Goal: Task Accomplishment & Management: Manage account settings

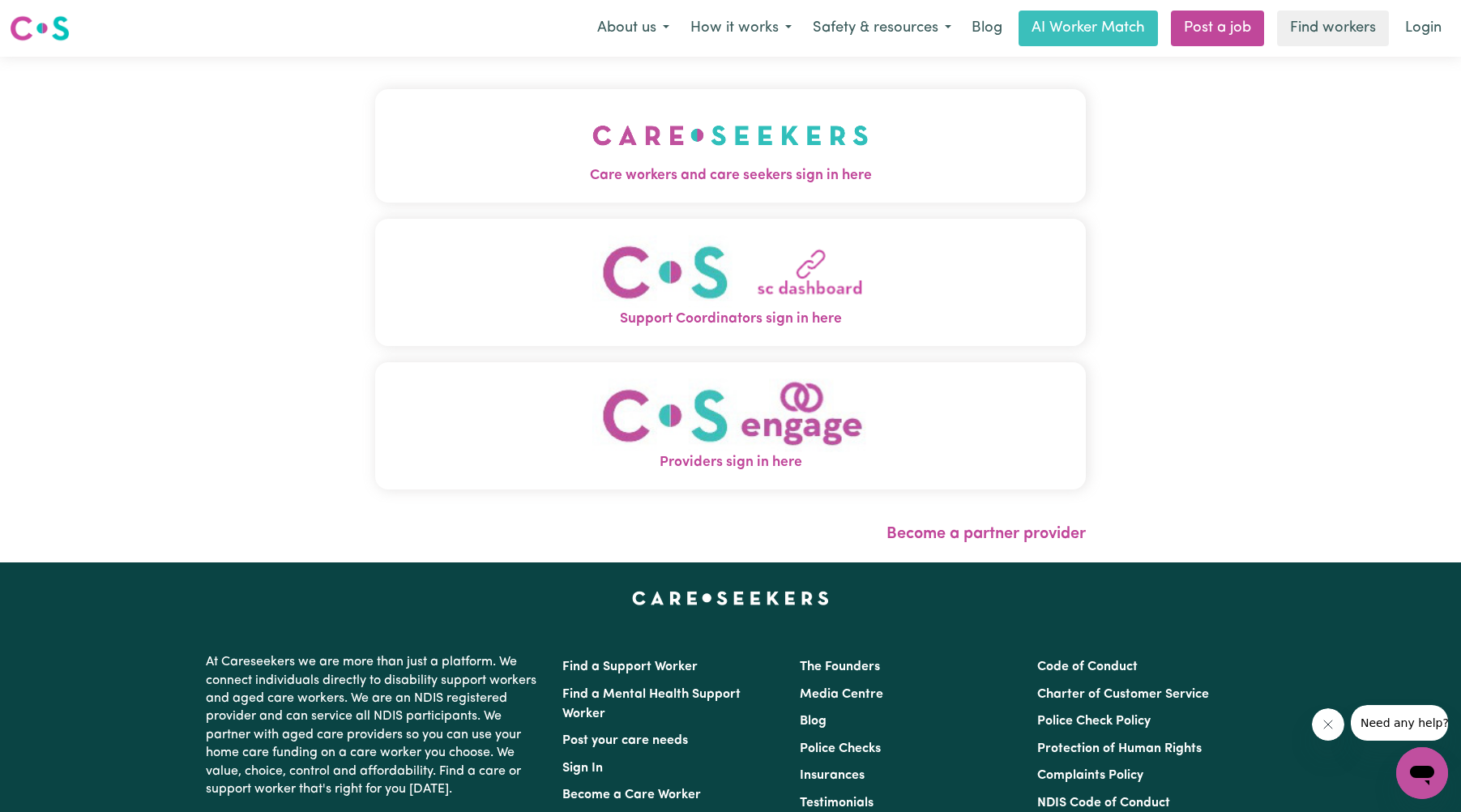
click at [747, 144] on img "Care workers and care seekers sign in here" at bounding box center [730, 134] width 276 height 60
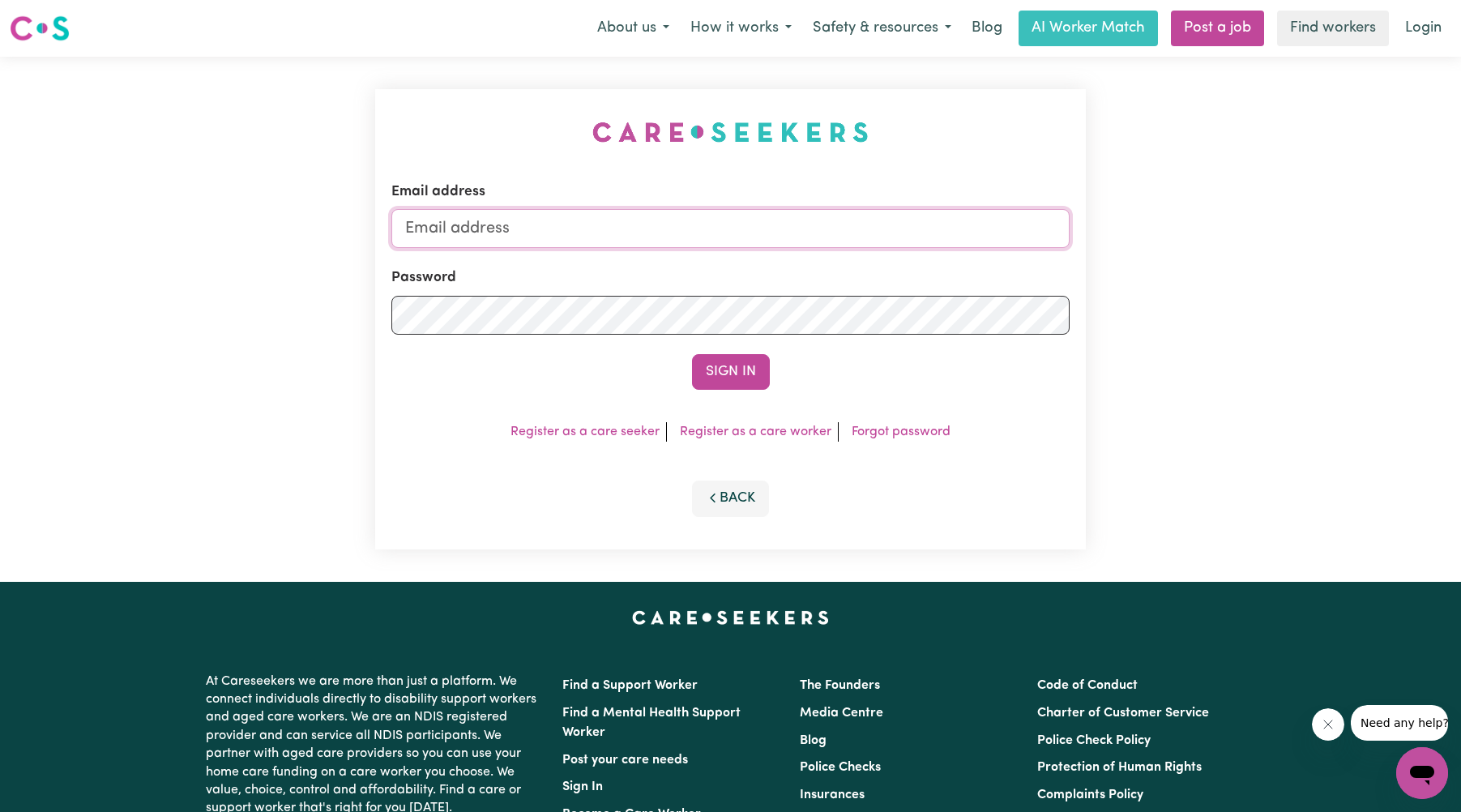
type input "[EMAIL_ADDRESS][DOMAIN_NAME]"
click at [734, 371] on button "Sign In" at bounding box center [731, 371] width 78 height 36
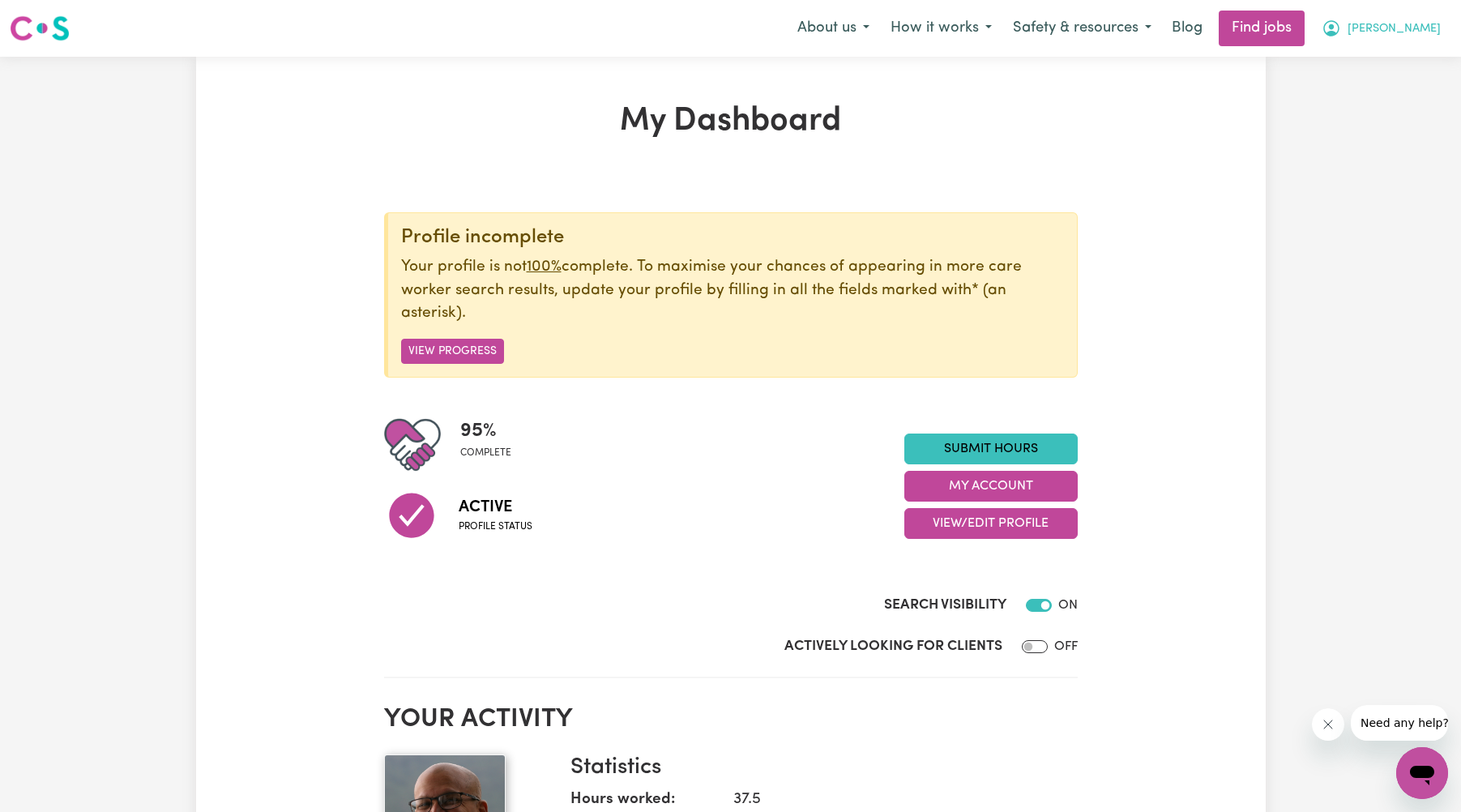
click at [1399, 31] on span "[PERSON_NAME]" at bounding box center [1394, 28] width 94 height 18
click at [1368, 68] on link "My Account" at bounding box center [1385, 63] width 128 height 31
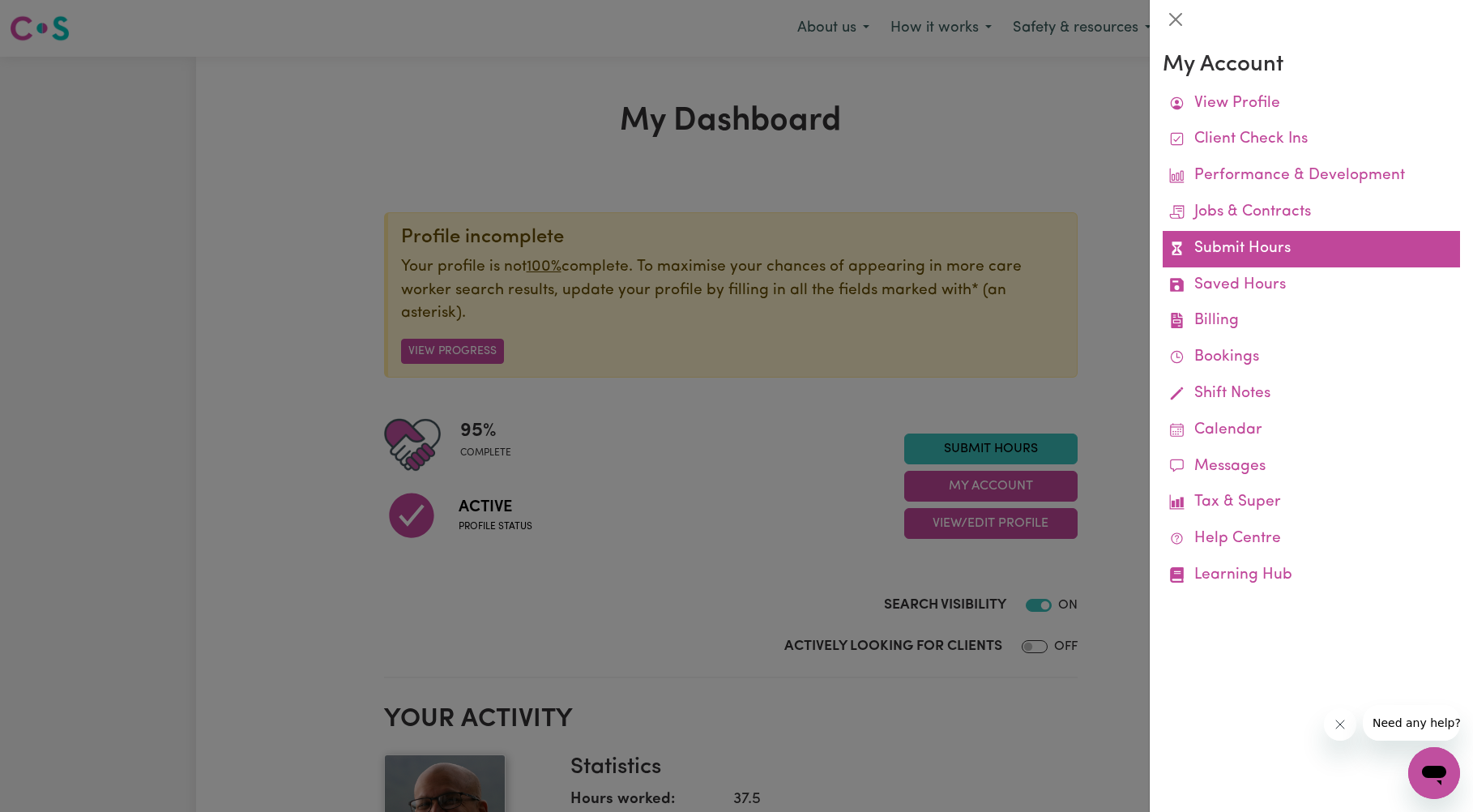
click at [1226, 244] on link "Submit Hours" at bounding box center [1311, 249] width 297 height 37
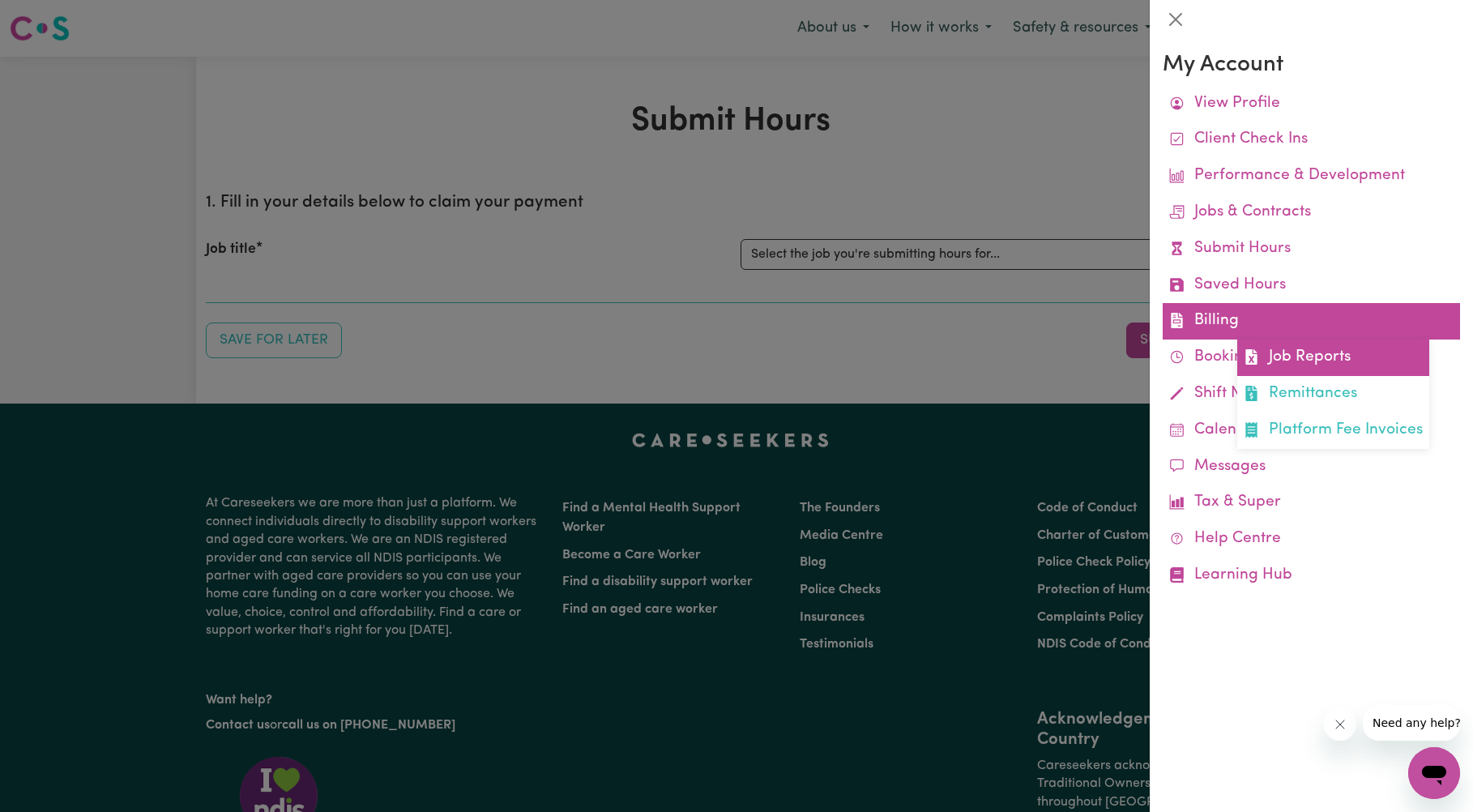
click at [1299, 355] on link "Job Reports" at bounding box center [1333, 357] width 192 height 37
